Goal: Task Accomplishment & Management: Manage account settings

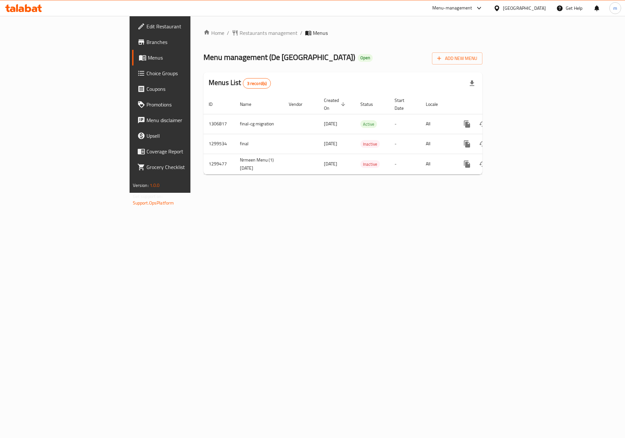
click at [365, 193] on div "Home / Restaurants management / Menus Menu management ( De La Ville Cafe ) Open…" at bounding box center [342, 104] width 305 height 177
click at [517, 121] on icon "enhanced table" at bounding box center [514, 124] width 6 height 6
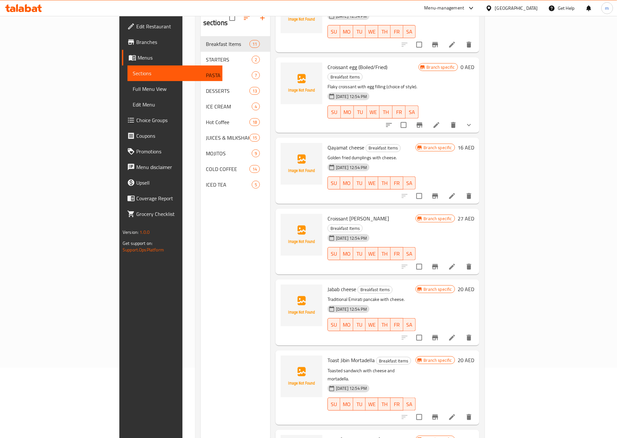
scroll to position [91, 0]
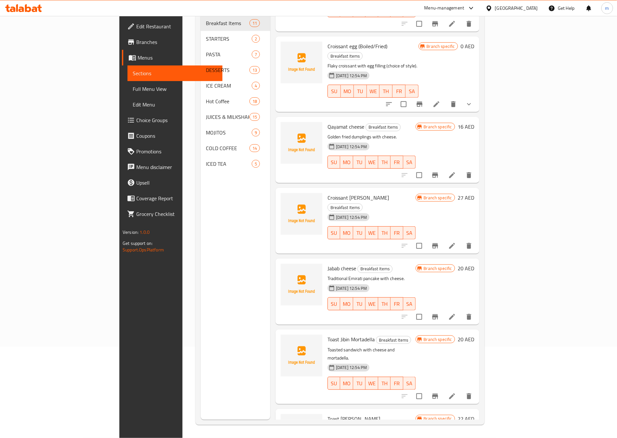
click at [133, 86] on span "Full Menu View" at bounding box center [175, 89] width 85 height 8
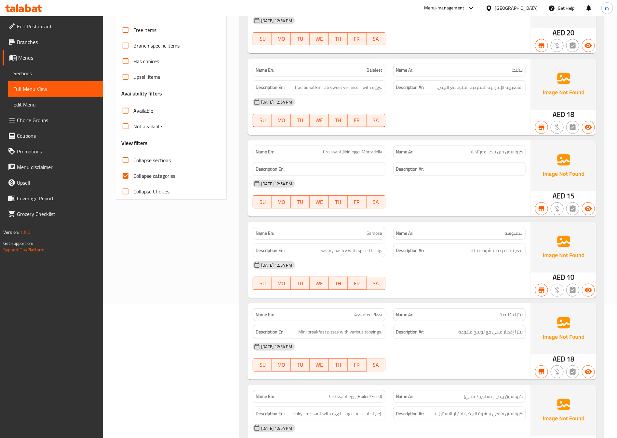
scroll to position [140, 0]
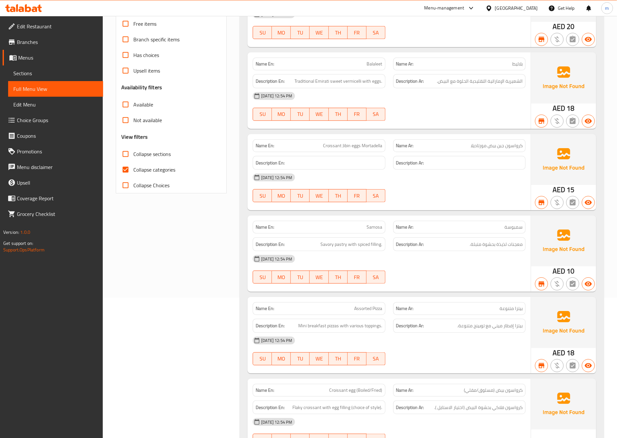
click at [163, 163] on label "Collapse categories" at bounding box center [147, 170] width 58 height 16
click at [133, 163] on input "Collapse categories" at bounding box center [126, 170] width 16 height 16
checkbox input "false"
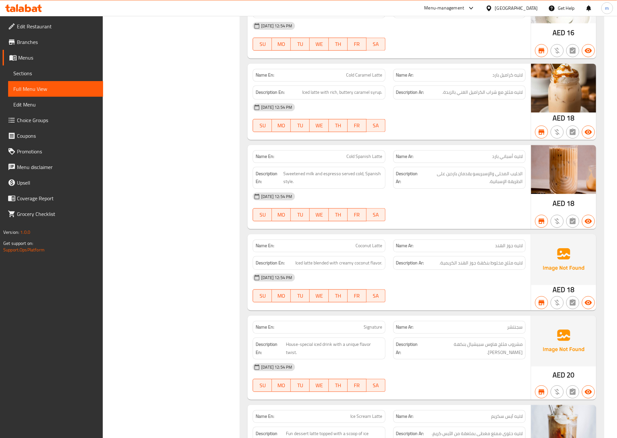
scroll to position [7966, 0]
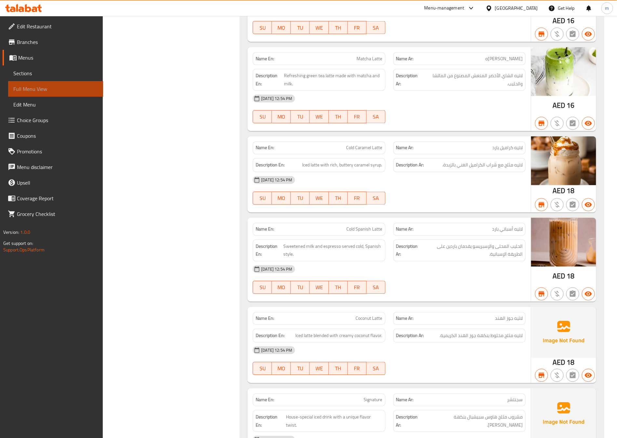
click at [51, 93] on link "Full Menu View" at bounding box center [55, 89] width 95 height 16
click at [47, 78] on link "Sections" at bounding box center [55, 73] width 95 height 16
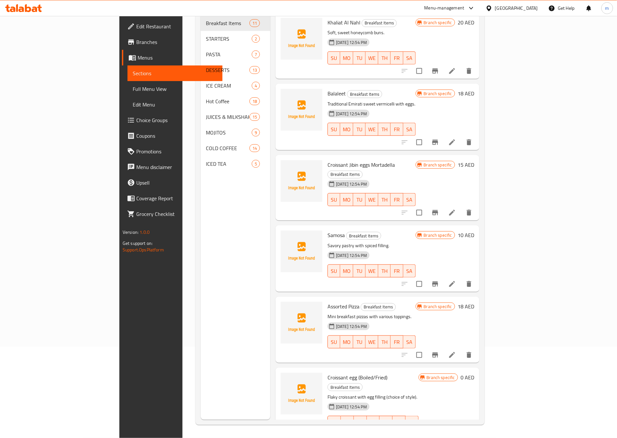
click at [122, 63] on link "Menus" at bounding box center [172, 58] width 101 height 16
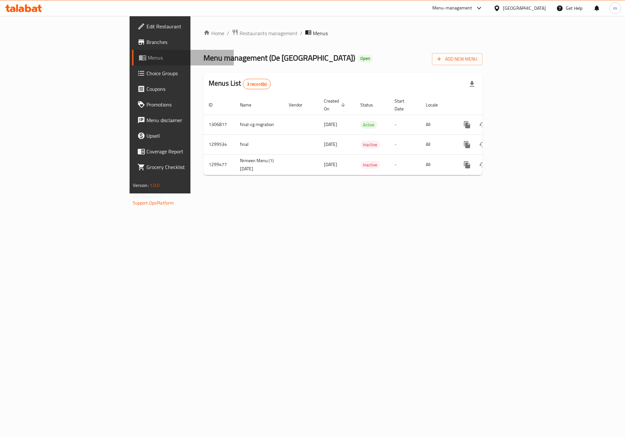
click at [148, 61] on span "Menus" at bounding box center [188, 58] width 81 height 8
click at [477, 60] on span "Add New Menu" at bounding box center [457, 59] width 40 height 8
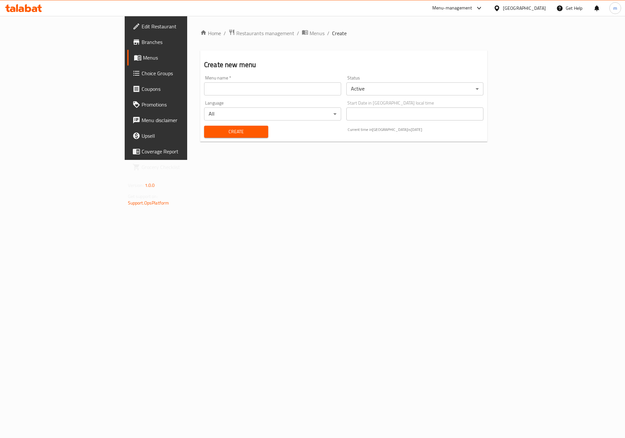
click at [320, 84] on input "text" at bounding box center [272, 88] width 137 height 13
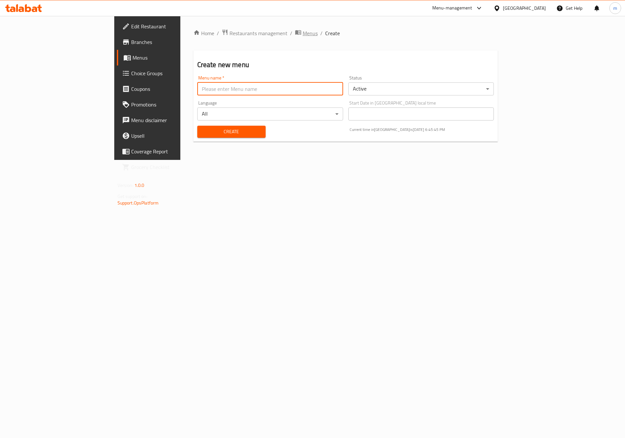
click at [303, 32] on span "Menus" at bounding box center [310, 33] width 15 height 8
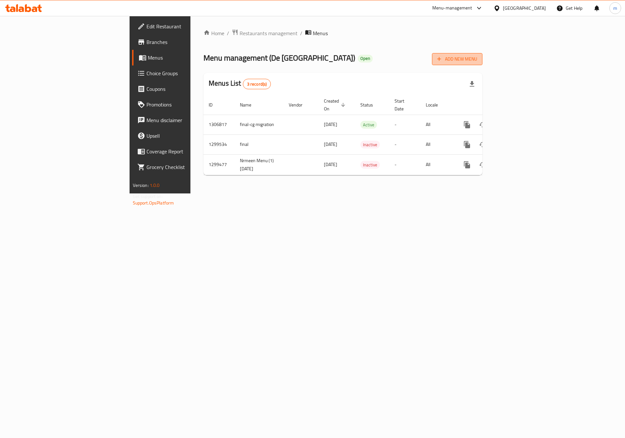
click at [477, 61] on span "Add New Menu" at bounding box center [457, 59] width 40 height 8
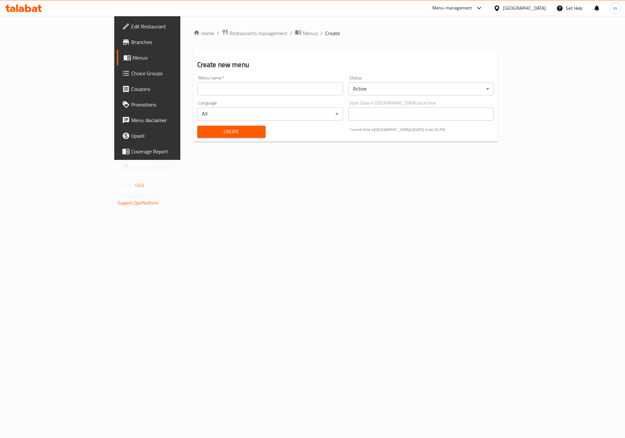
click at [180, 27] on div "Home / Restaurants management / Menus / Create Create new menu Menu name   * Me…" at bounding box center [345, 88] width 331 height 144
click at [303, 32] on span "Menus" at bounding box center [310, 33] width 15 height 8
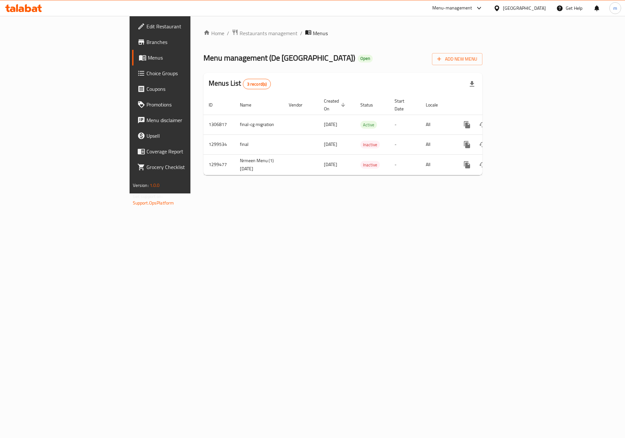
click at [132, 66] on link "Choice Groups" at bounding box center [183, 73] width 102 height 16
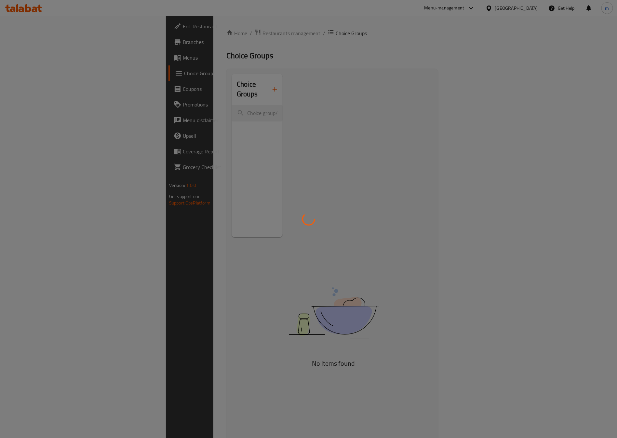
click at [34, 53] on div at bounding box center [308, 219] width 617 height 438
click at [64, 60] on div at bounding box center [308, 219] width 617 height 438
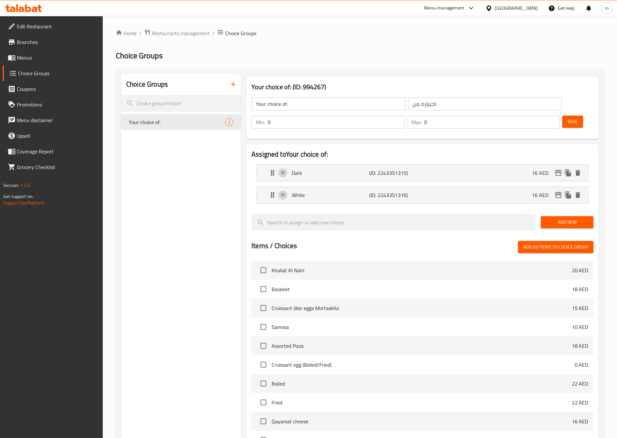
click at [62, 63] on link "Menus" at bounding box center [53, 58] width 101 height 16
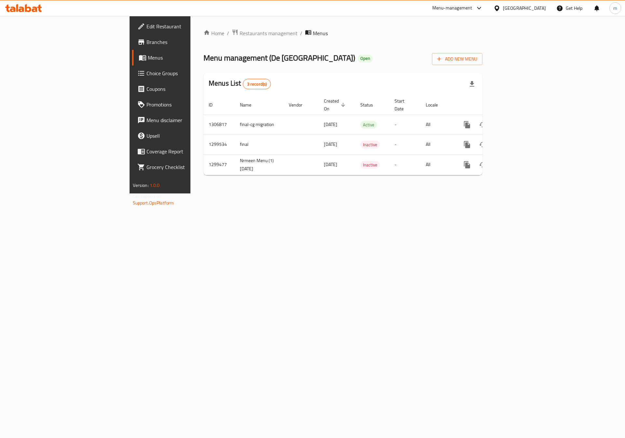
click at [132, 63] on link "Menus" at bounding box center [183, 58] width 102 height 16
click at [146, 38] on span "Branches" at bounding box center [187, 42] width 82 height 8
click at [146, 44] on span "Branches" at bounding box center [187, 42] width 82 height 8
